Goal: Information Seeking & Learning: Obtain resource

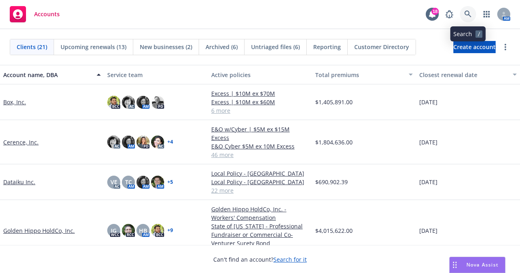
click at [465, 16] on icon at bounding box center [467, 14] width 7 height 7
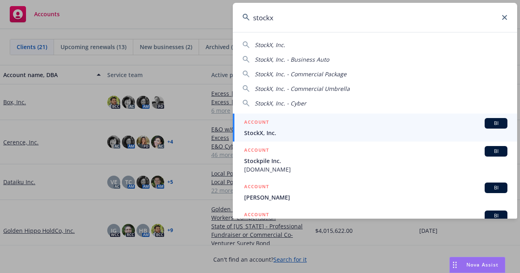
type input "stockx"
click at [277, 135] on span "StockX, Inc." at bounding box center [375, 133] width 263 height 9
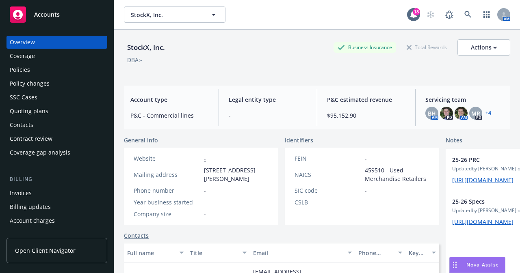
click at [25, 69] on div "Policies" at bounding box center [20, 69] width 20 height 13
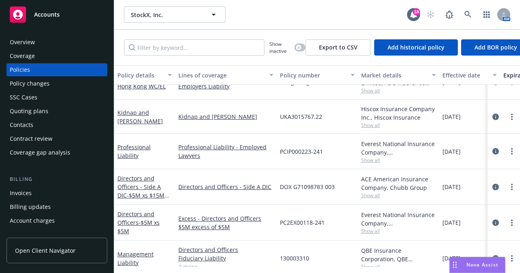
scroll to position [366, 0]
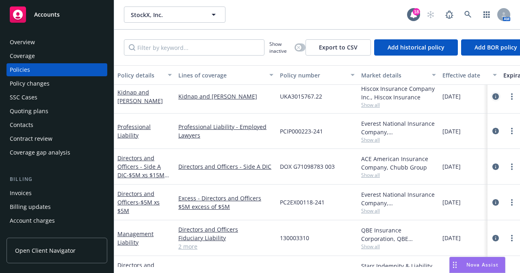
click at [492, 97] on icon "circleInformation" at bounding box center [495, 96] width 6 height 6
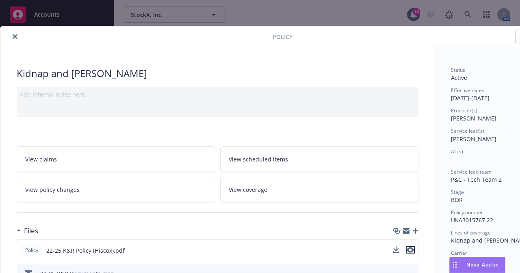
click at [413, 248] on icon "preview file" at bounding box center [410, 250] width 7 height 6
click at [14, 37] on icon "close" at bounding box center [15, 36] width 5 height 5
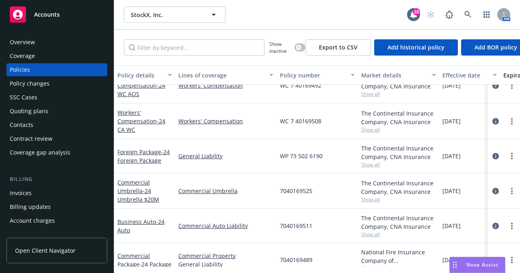
scroll to position [619, 0]
